Goal: Find specific page/section: Find specific page/section

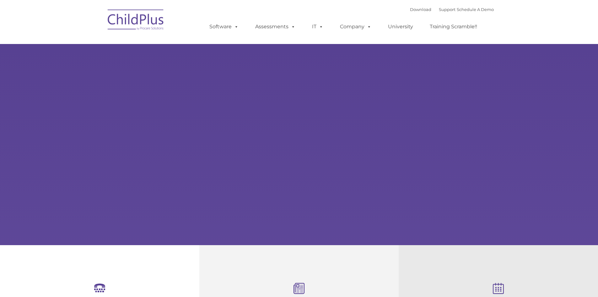
select select "MEDIUM"
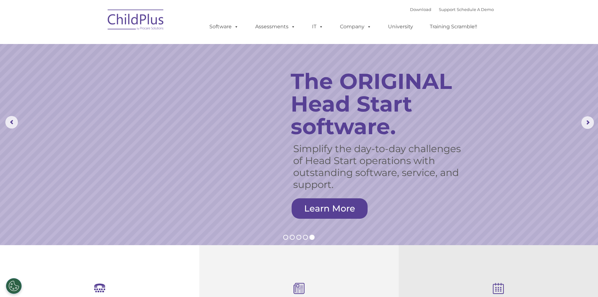
click at [123, 20] on img at bounding box center [136, 20] width 63 height 31
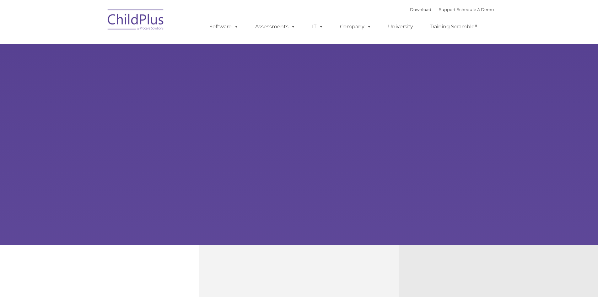
type input ""
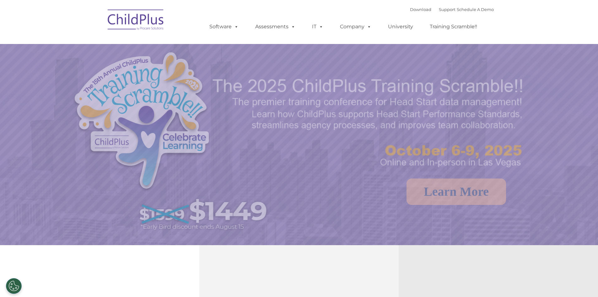
select select "MEDIUM"
